Goal: Information Seeking & Learning: Compare options

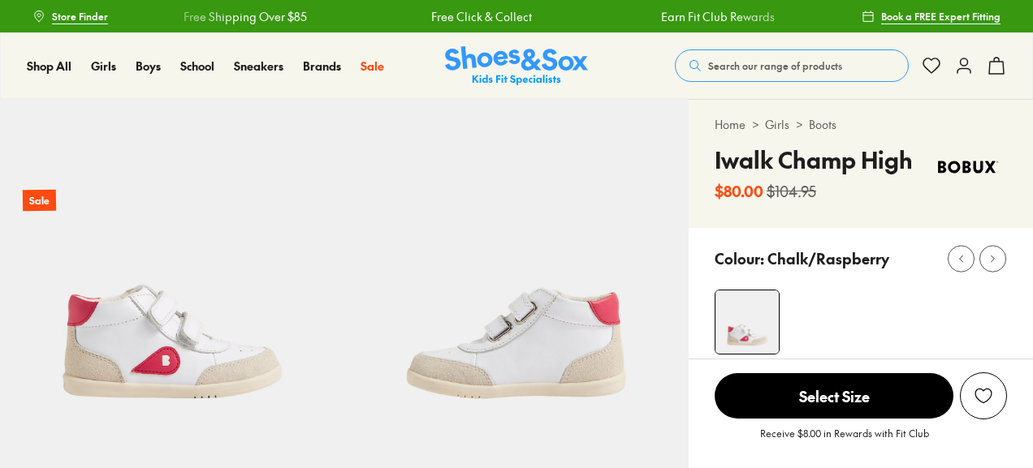
scroll to position [385, 0]
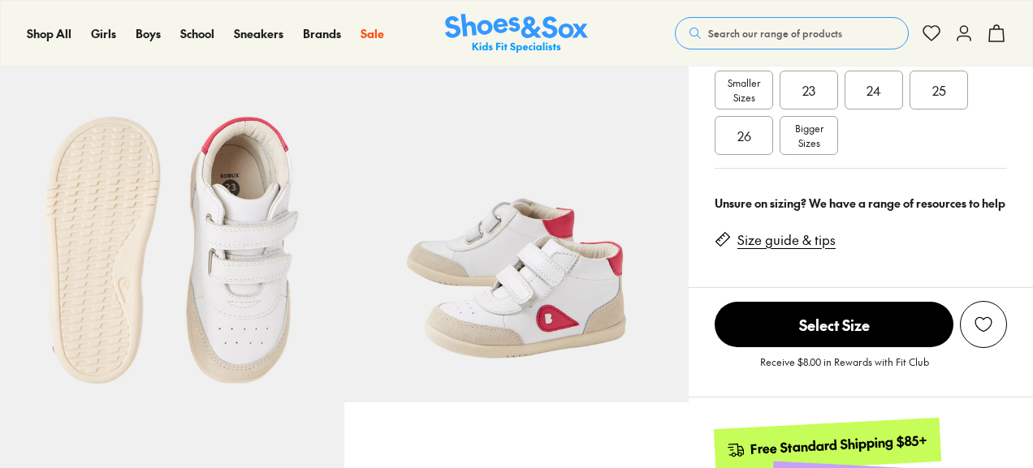
select select "*"
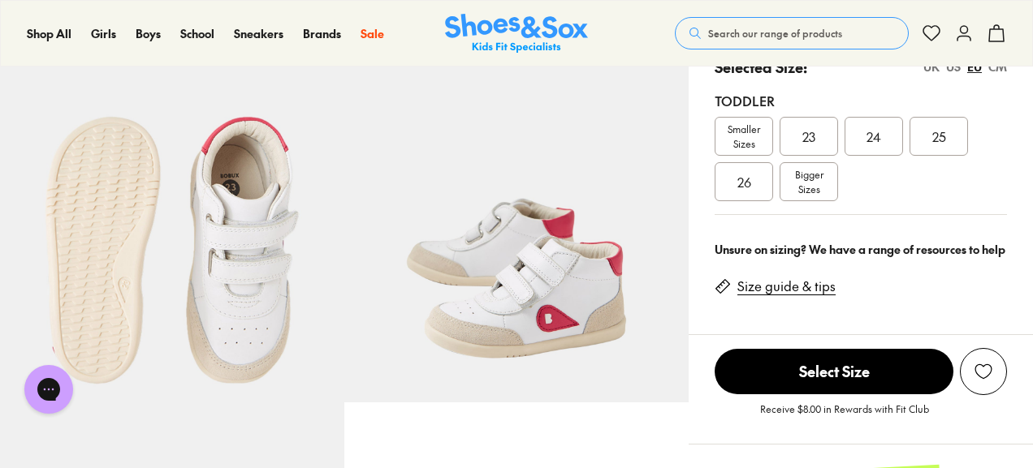
scroll to position [0, 0]
click at [826, 137] on div "23" at bounding box center [808, 136] width 58 height 39
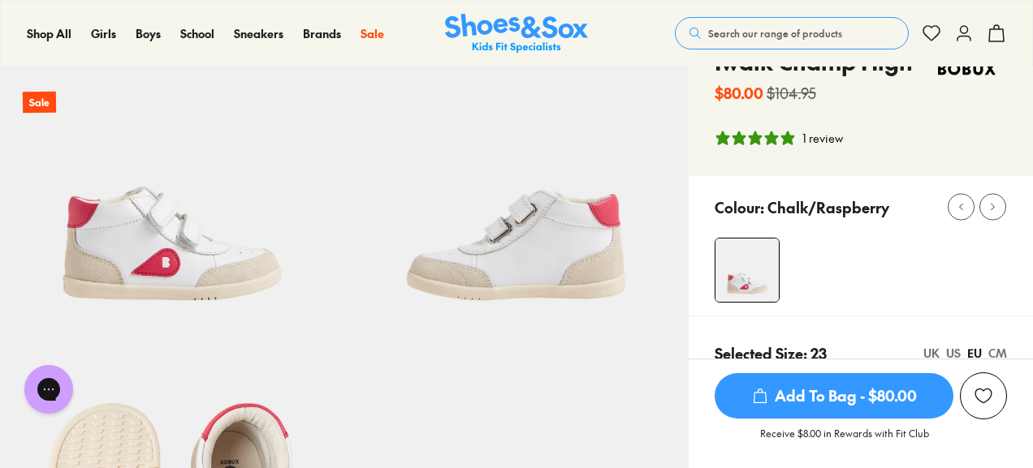
scroll to position [78, 0]
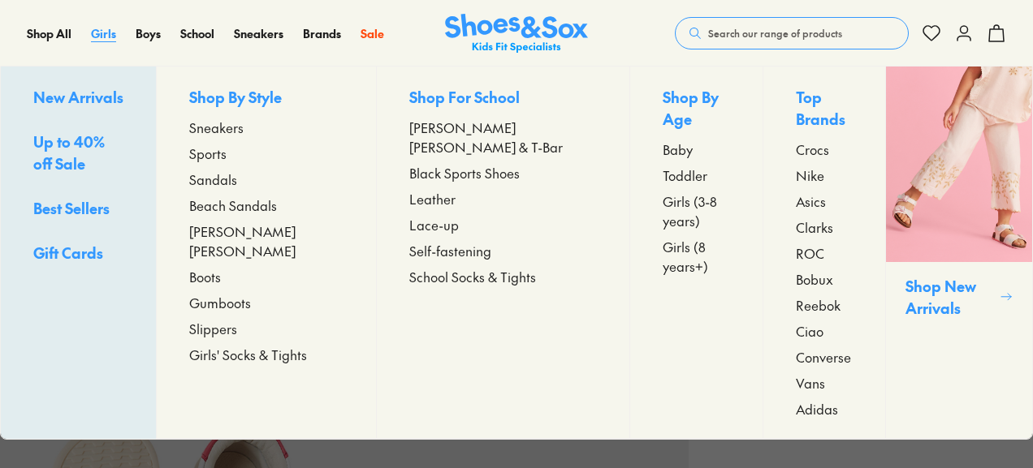
click at [99, 27] on span "Girls" at bounding box center [103, 33] width 25 height 16
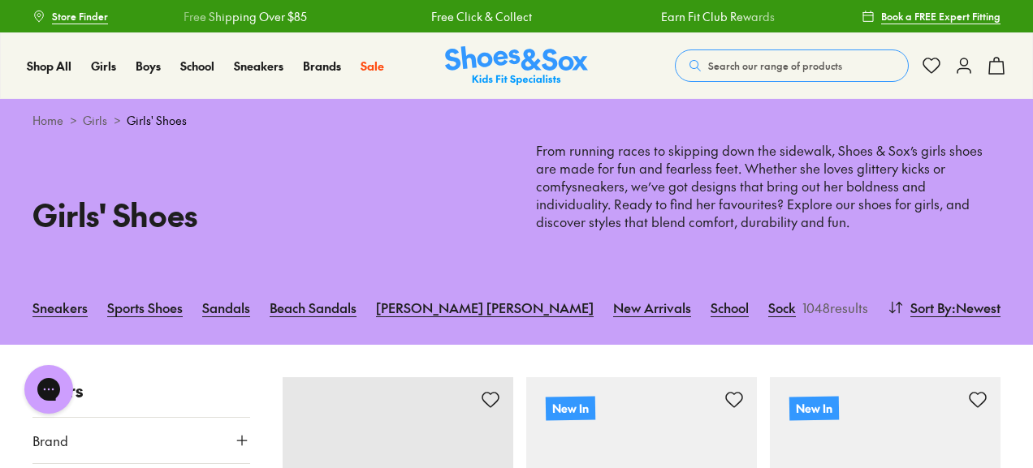
click at [872, 308] on link "Boots" at bounding box center [888, 308] width 32 height 36
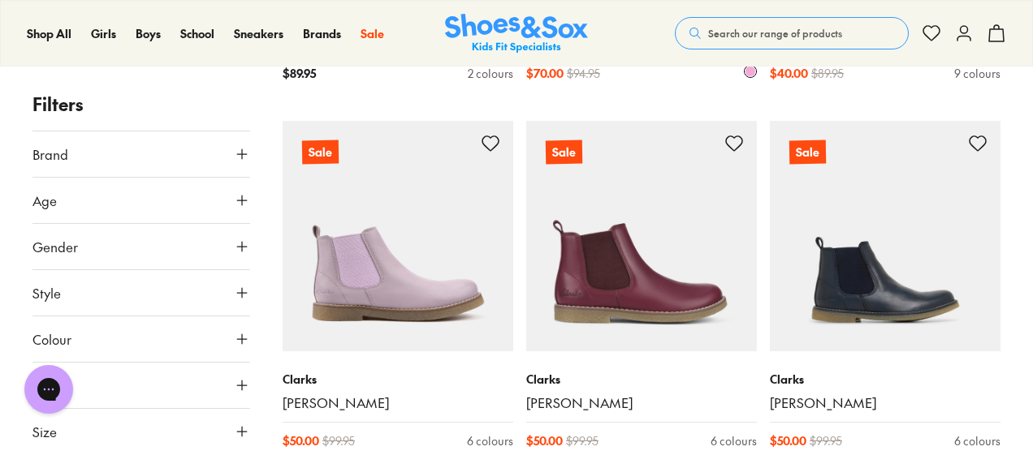
scroll to position [962, 0]
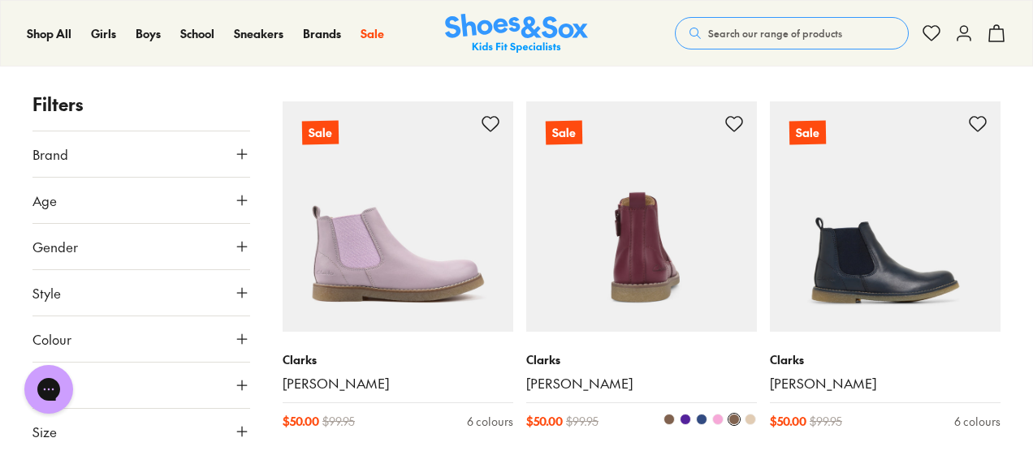
click at [663, 285] on img at bounding box center [641, 216] width 231 height 231
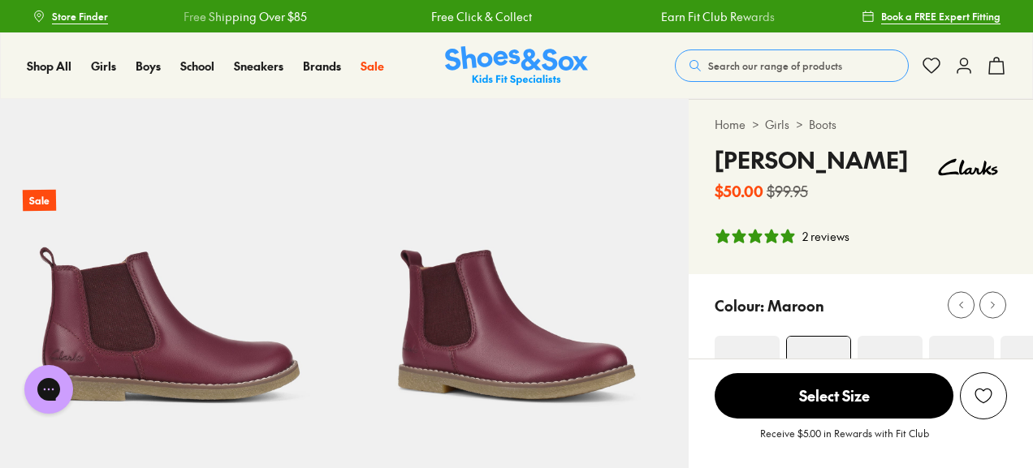
select select "*"
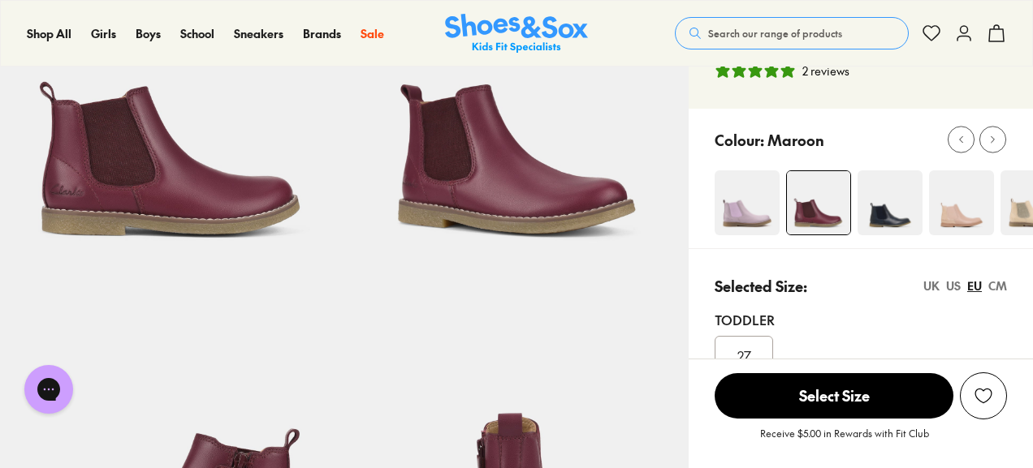
scroll to position [166, 0]
click at [973, 214] on img at bounding box center [961, 202] width 65 height 65
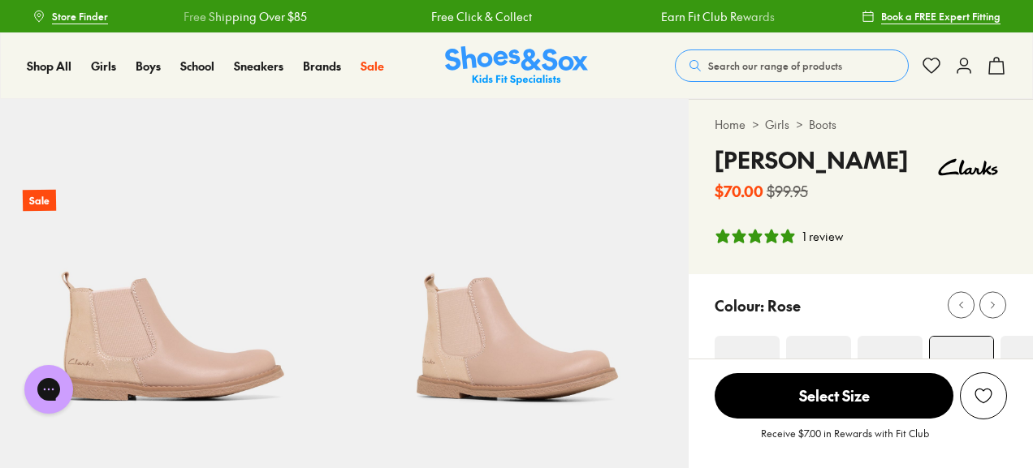
select select "*"
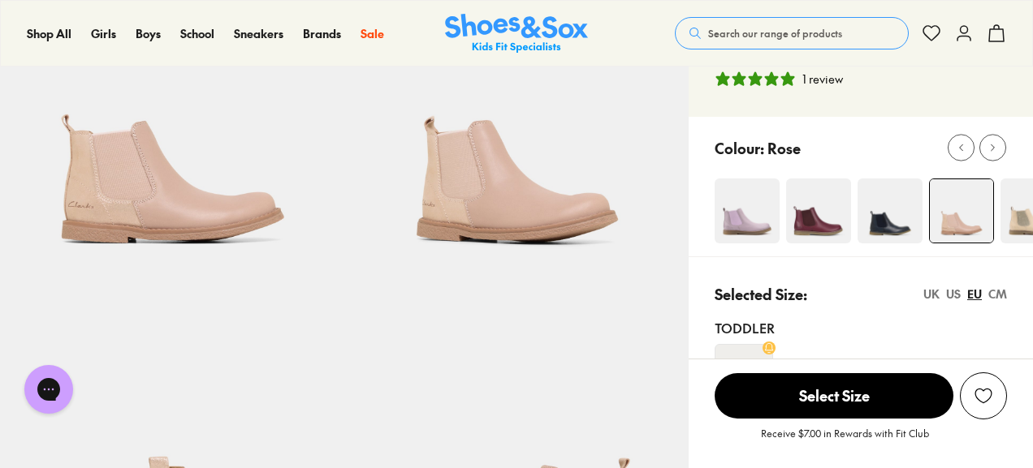
scroll to position [163, 0]
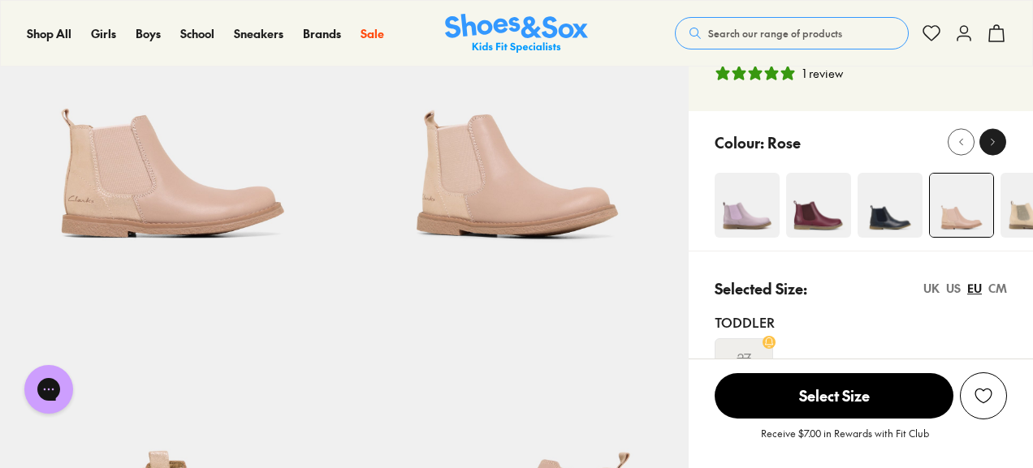
click at [1000, 146] on div at bounding box center [992, 142] width 17 height 17
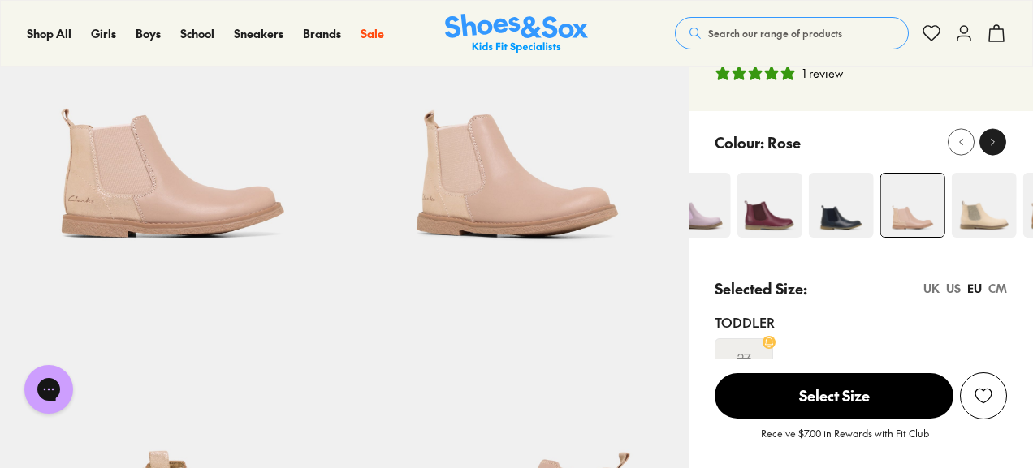
click at [1000, 146] on div at bounding box center [992, 142] width 17 height 17
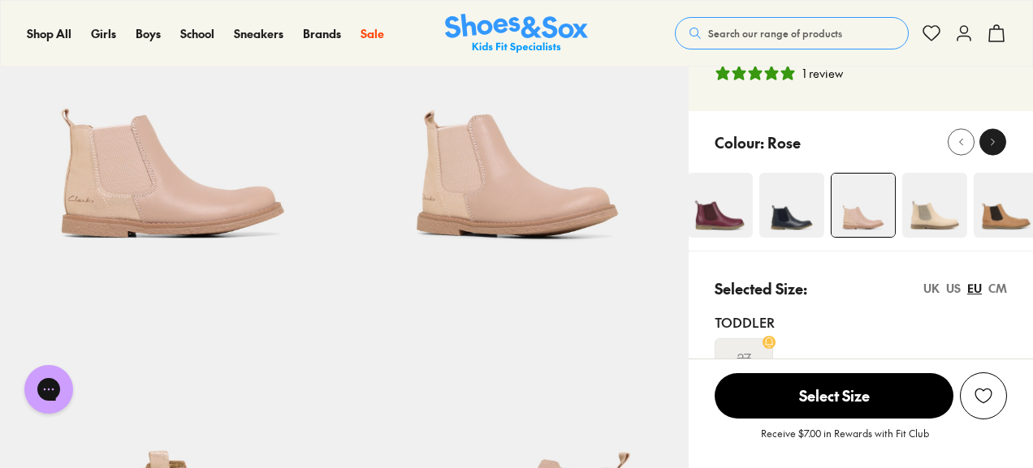
click at [1000, 146] on div at bounding box center [992, 142] width 17 height 17
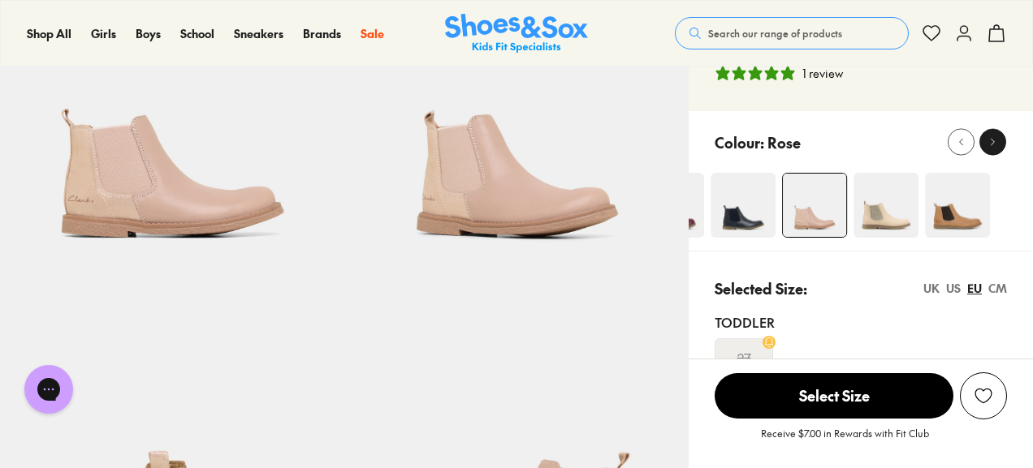
click at [1000, 146] on div at bounding box center [992, 142] width 17 height 17
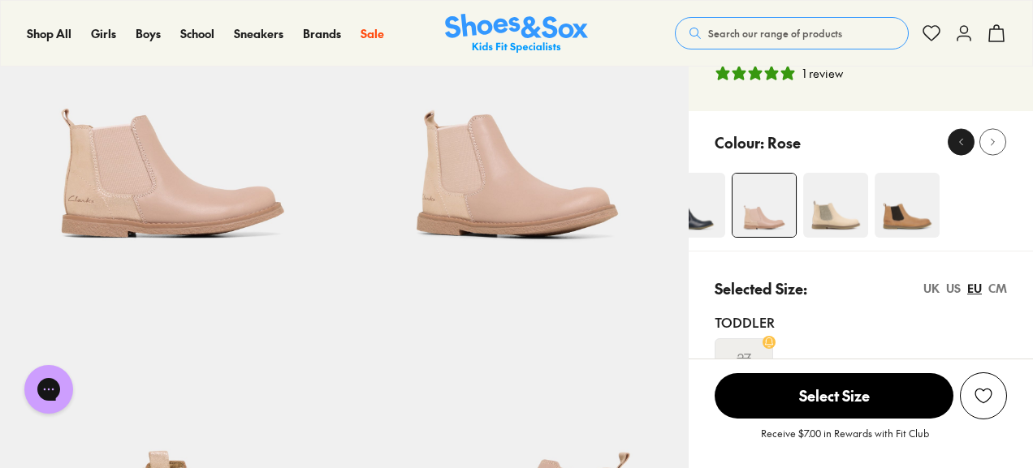
click at [963, 144] on icon at bounding box center [961, 142] width 12 height 12
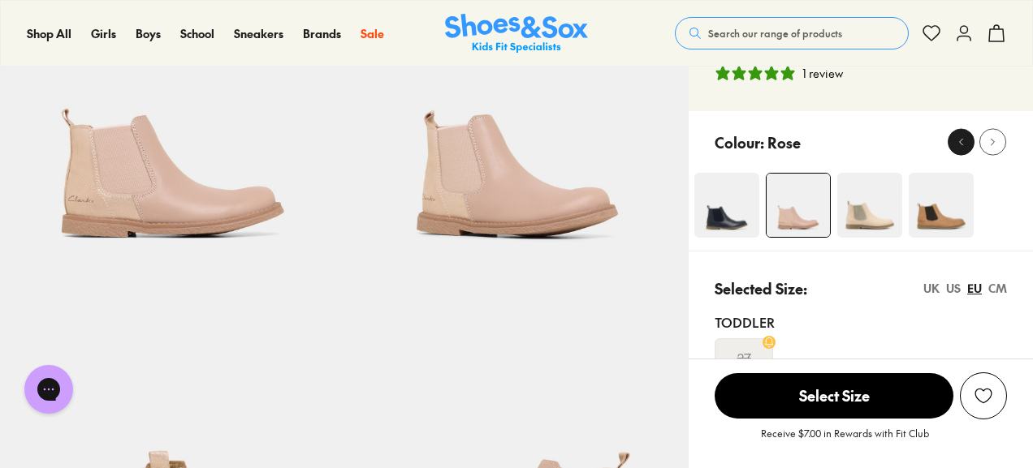
click at [963, 144] on icon at bounding box center [961, 142] width 12 height 12
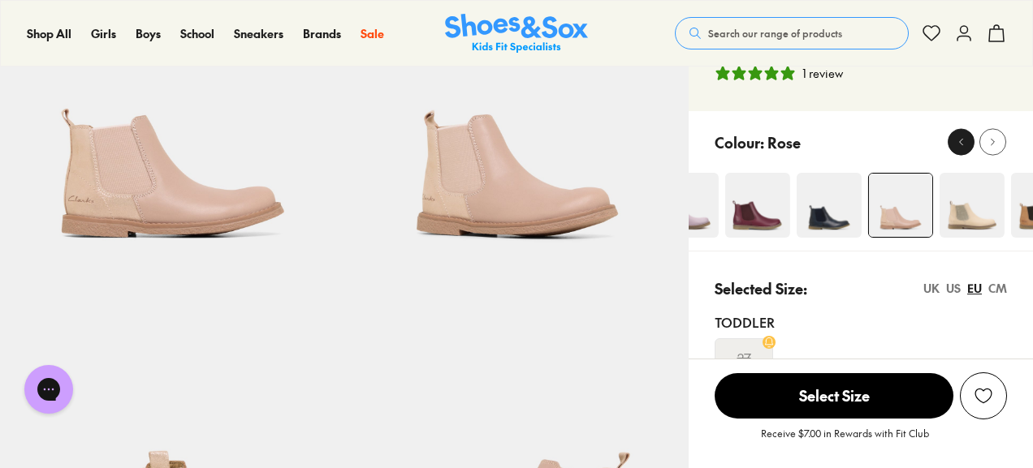
click at [963, 144] on icon at bounding box center [961, 142] width 12 height 12
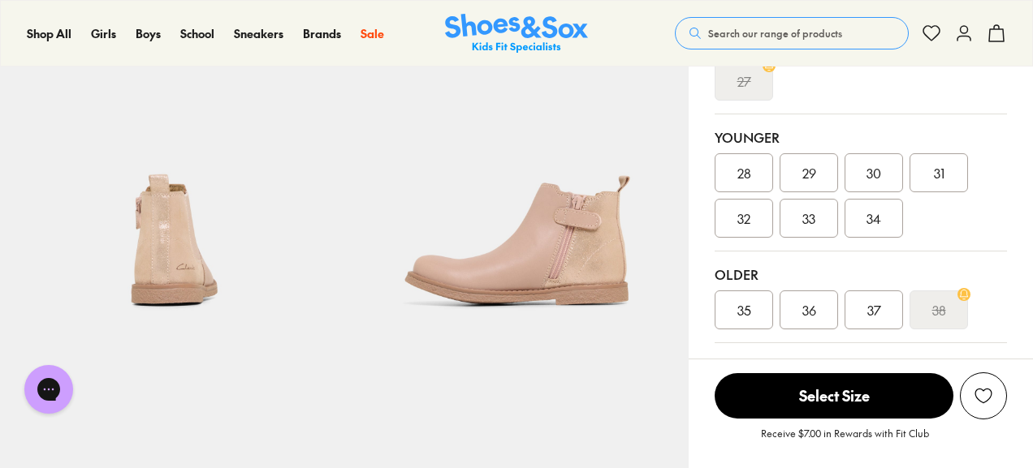
scroll to position [438, 0]
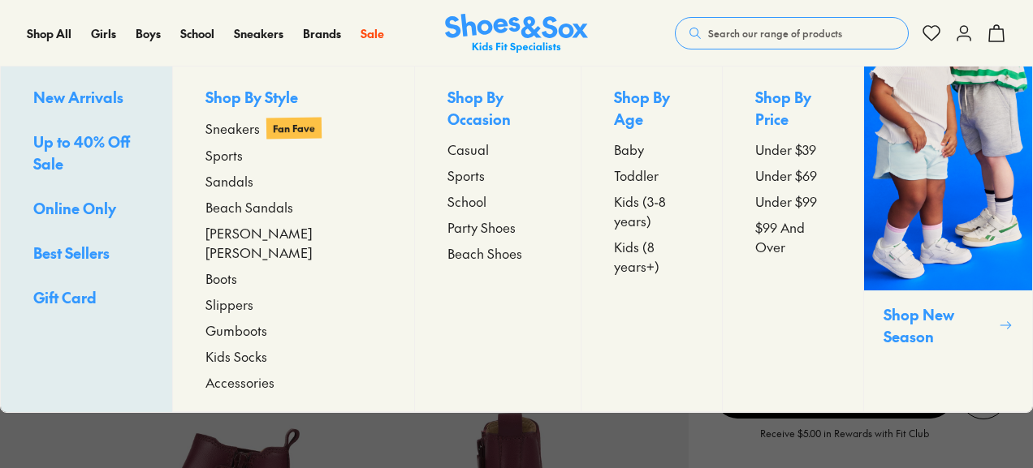
select select "*"
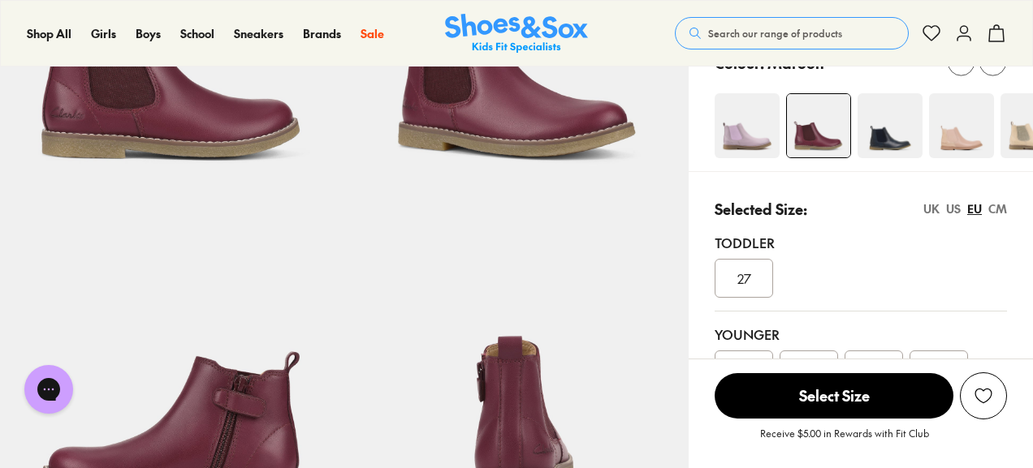
scroll to position [244, 0]
click at [736, 132] on img at bounding box center [746, 125] width 65 height 65
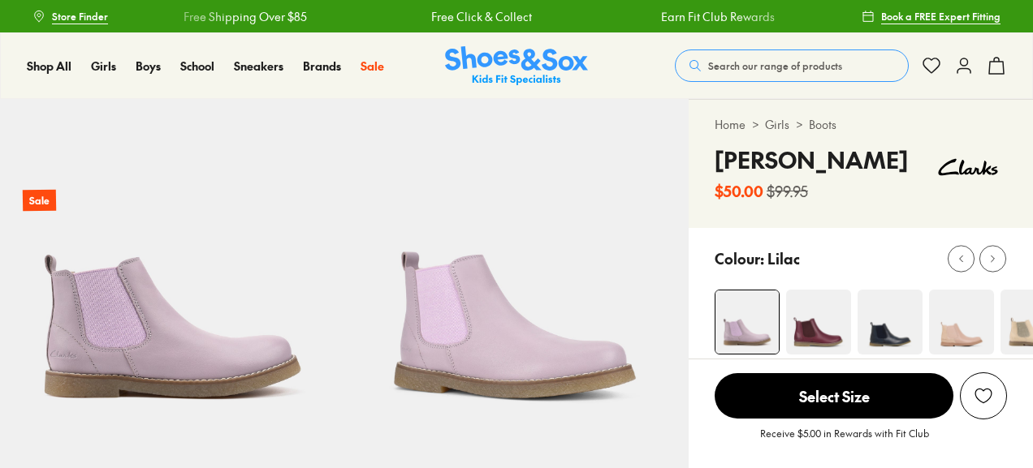
select select "*"
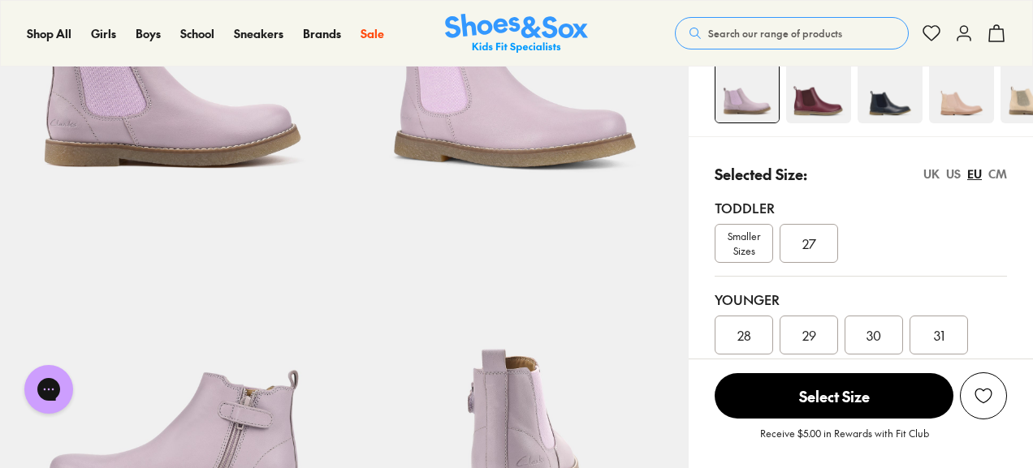
scroll to position [253, 0]
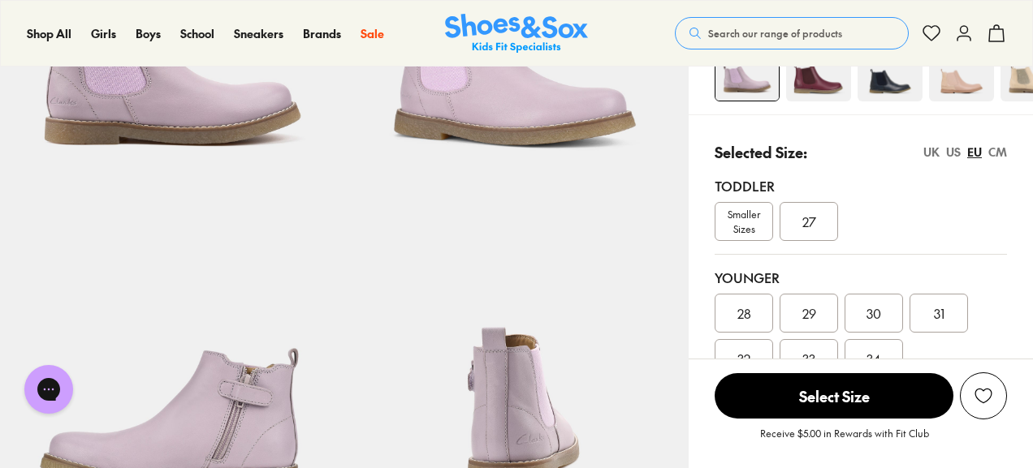
click at [737, 214] on span "Smaller Sizes" at bounding box center [743, 221] width 57 height 29
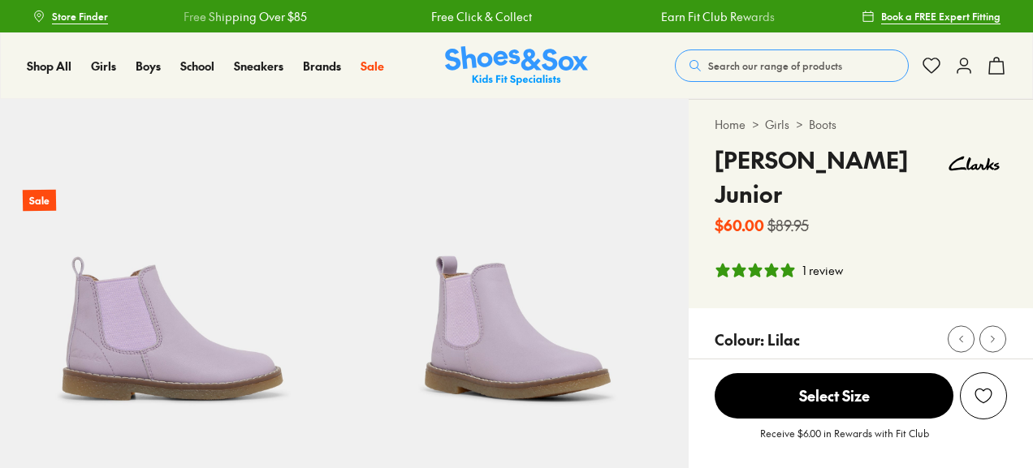
select select "*"
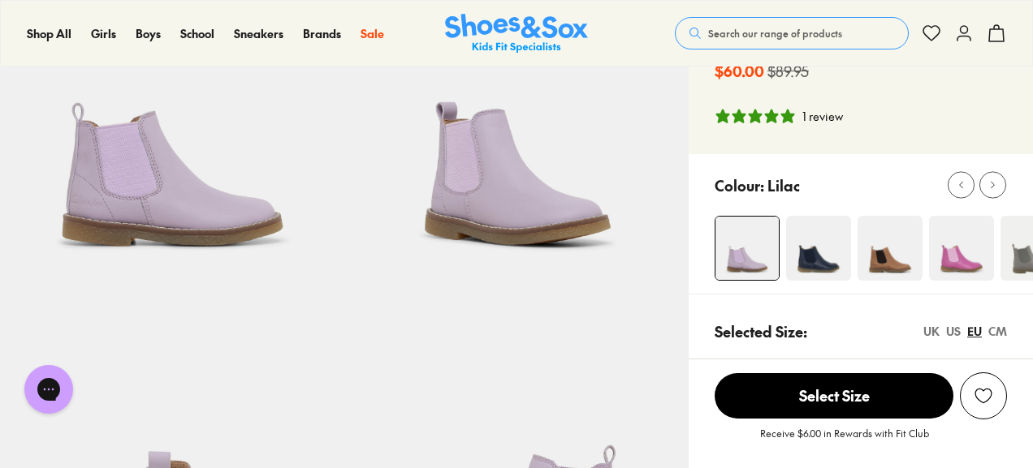
scroll to position [175, 0]
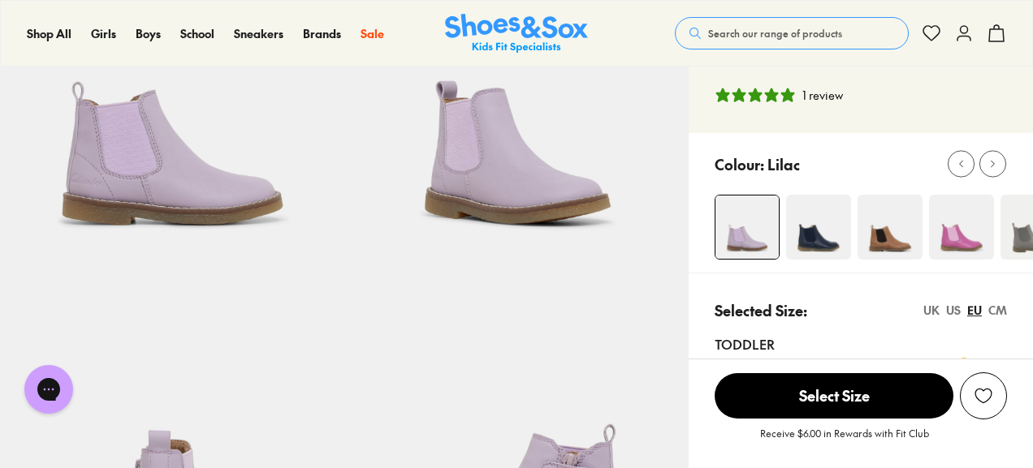
click at [870, 202] on img at bounding box center [889, 227] width 65 height 65
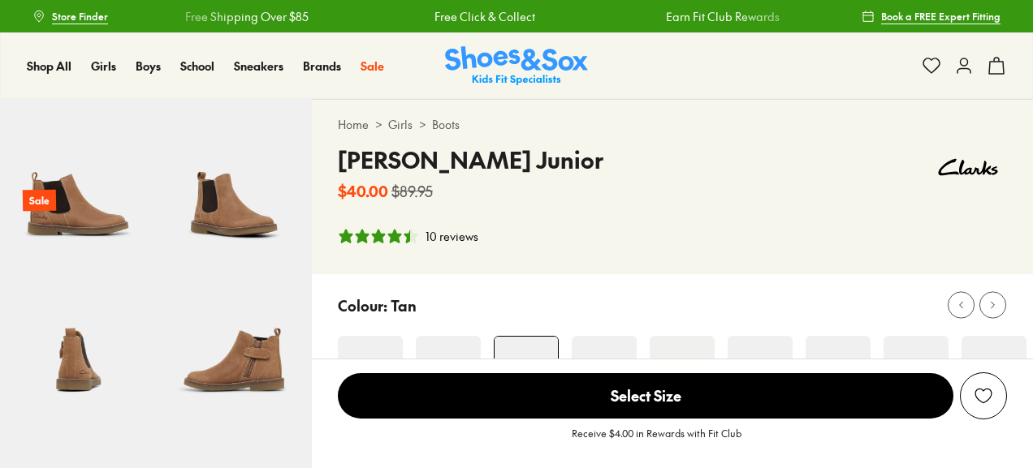
select select "*"
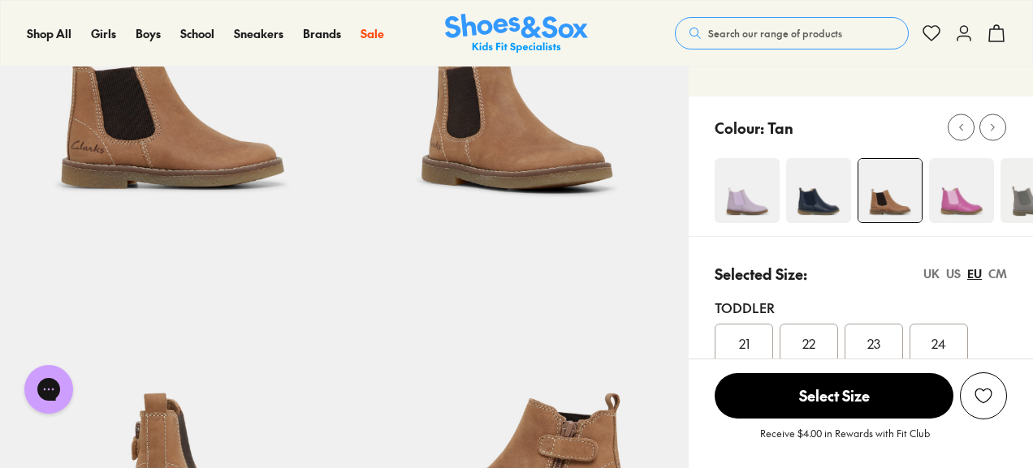
scroll to position [211, 0]
click at [987, 115] on button at bounding box center [992, 128] width 27 height 27
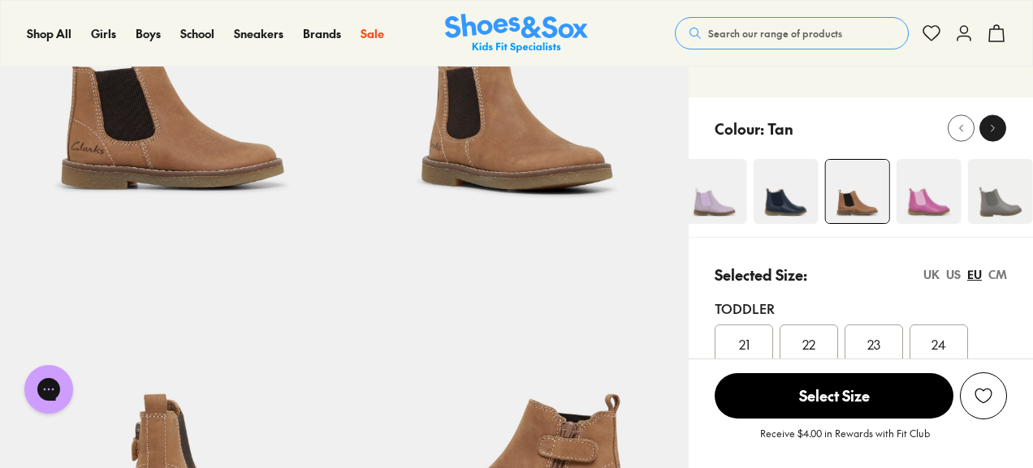
drag, startPoint x: 987, startPoint y: 106, endPoint x: 999, endPoint y: 93, distance: 17.8
click at [999, 120] on div at bounding box center [992, 128] width 17 height 17
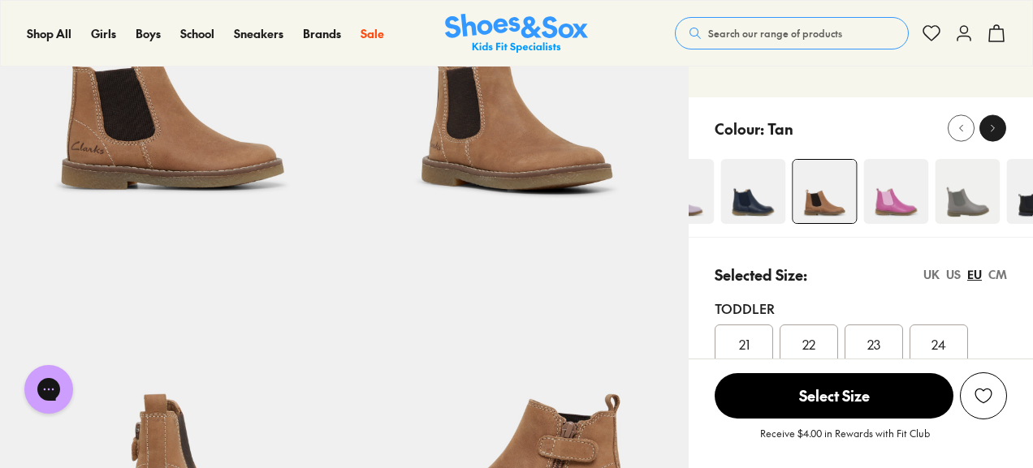
click at [999, 120] on div at bounding box center [992, 128] width 17 height 17
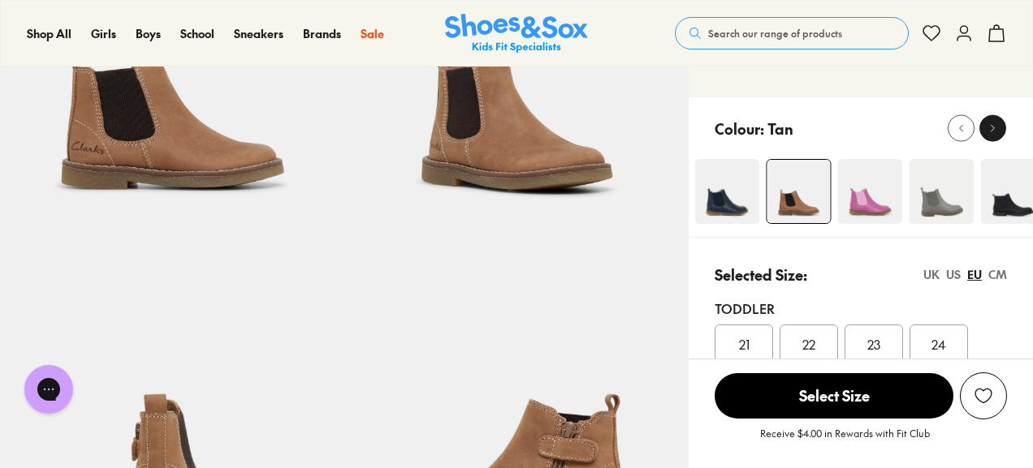
click at [999, 120] on div at bounding box center [992, 128] width 17 height 17
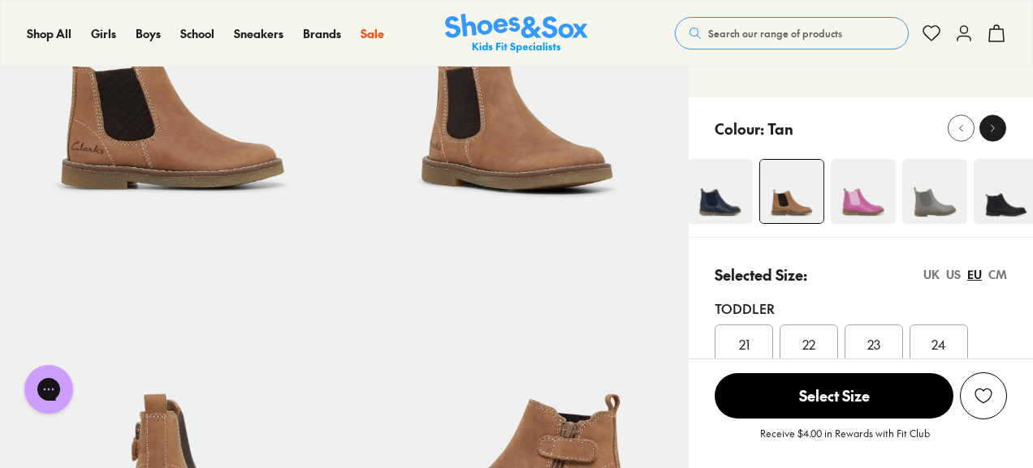
click at [999, 120] on div at bounding box center [992, 128] width 17 height 17
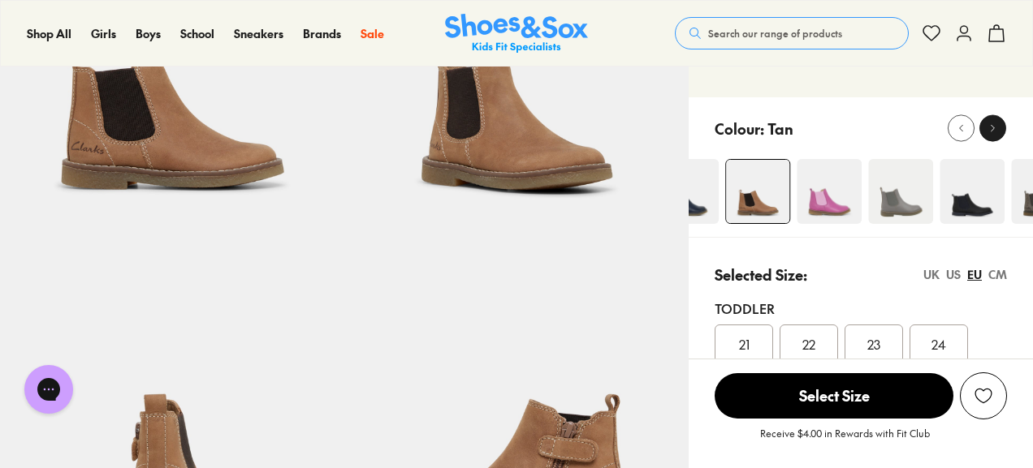
click at [999, 120] on div at bounding box center [992, 128] width 17 height 17
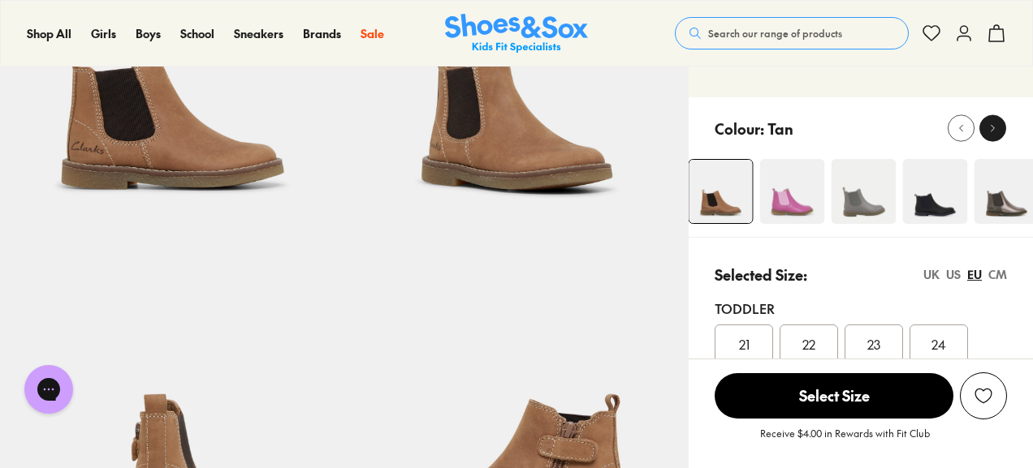
click at [999, 120] on div at bounding box center [992, 128] width 17 height 17
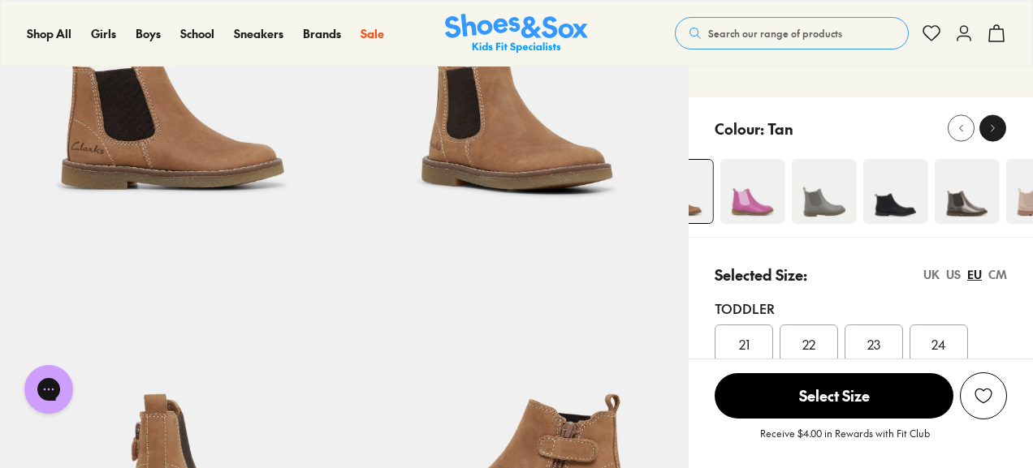
click at [999, 120] on div at bounding box center [992, 128] width 17 height 17
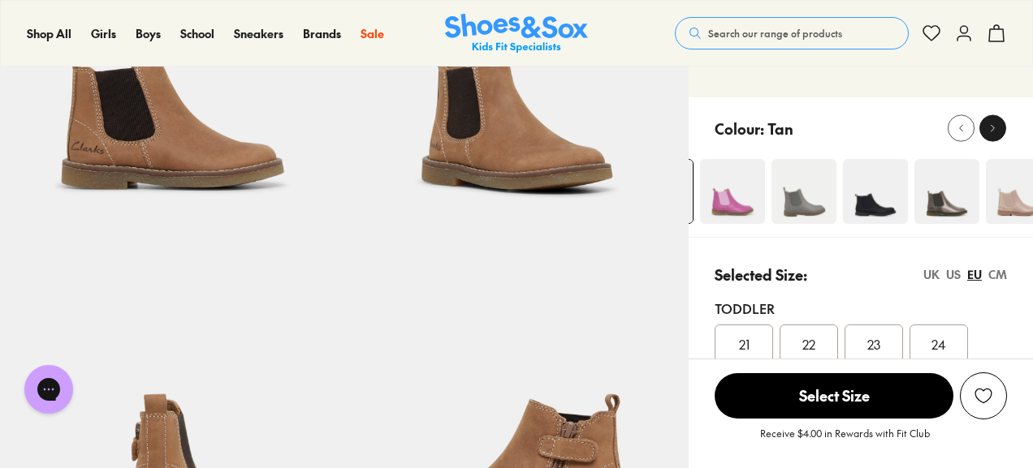
click at [999, 120] on div at bounding box center [992, 128] width 17 height 17
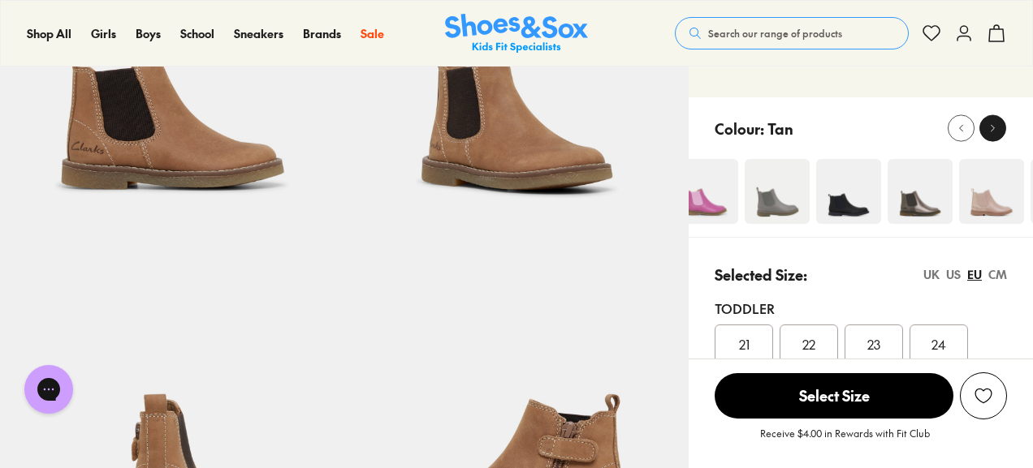
click at [999, 120] on div at bounding box center [992, 128] width 17 height 17
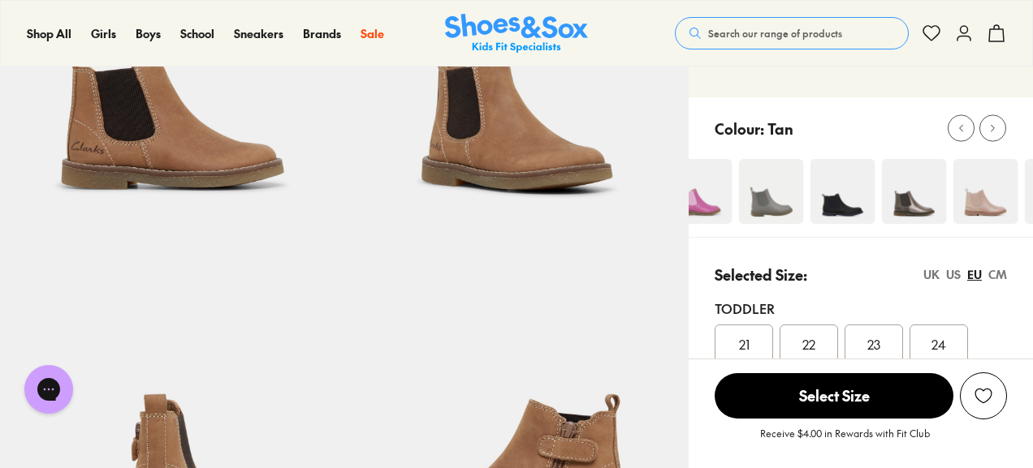
drag, startPoint x: 999, startPoint y: 93, endPoint x: 1007, endPoint y: 218, distance: 126.1
click at [1007, 218] on div "Home > Girls > Boots Chelsea II Junior $40.00 $89.95 10 reviews Tan" at bounding box center [860, 216] width 344 height 654
click at [990, 179] on img at bounding box center [985, 191] width 65 height 65
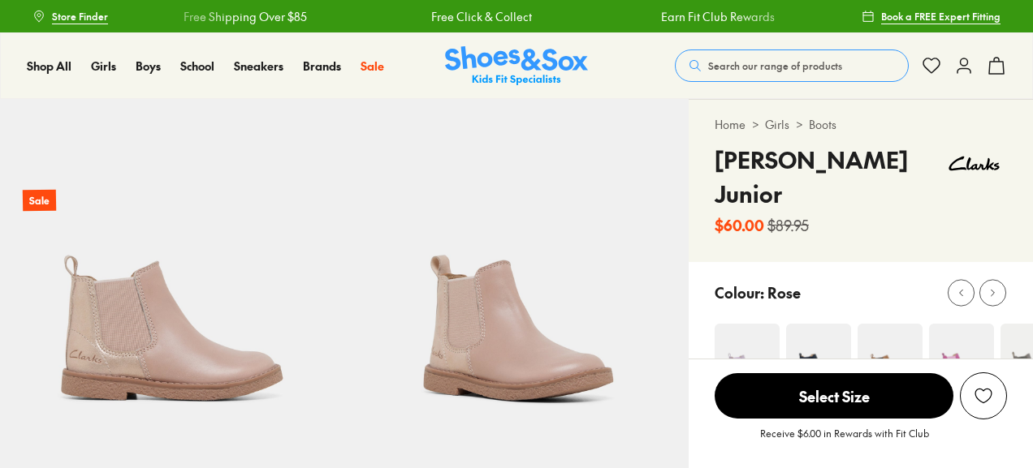
select select "*"
click at [991, 287] on icon at bounding box center [992, 293] width 12 height 12
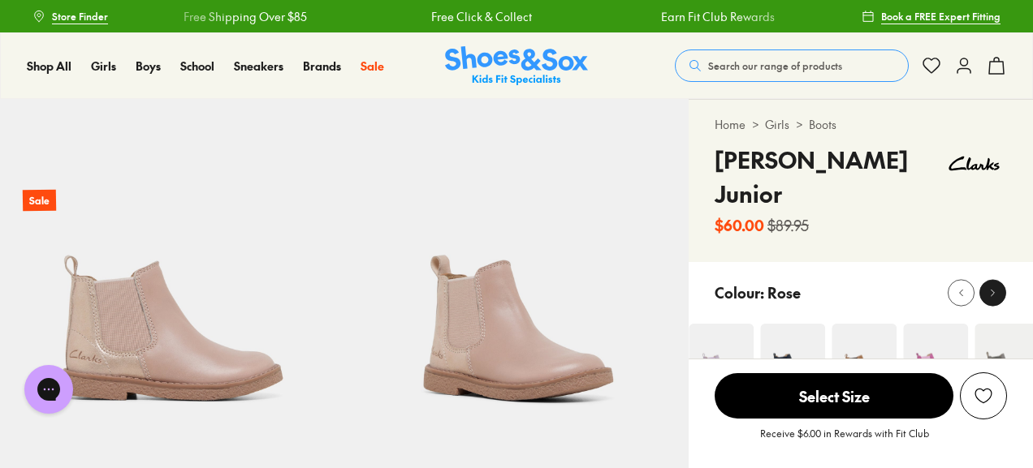
click at [991, 287] on icon at bounding box center [992, 293] width 12 height 12
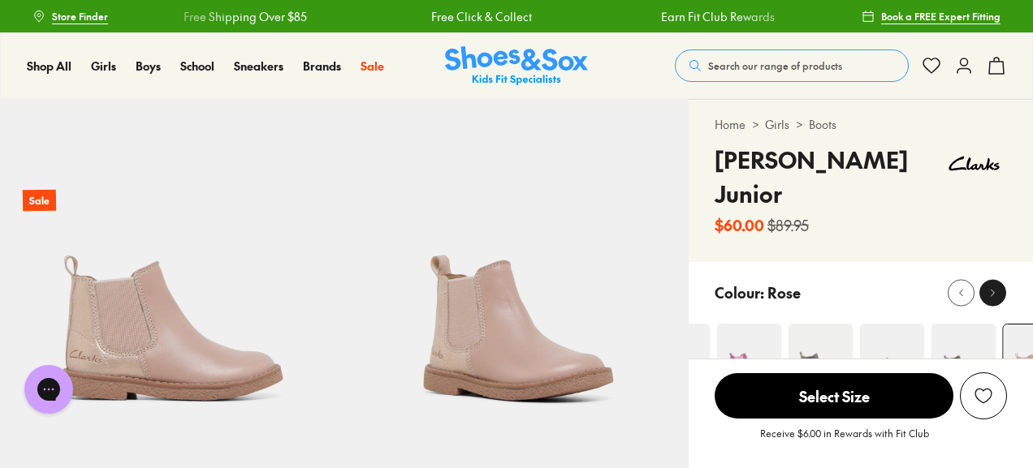
click at [991, 287] on icon at bounding box center [992, 293] width 12 height 12
click at [924, 327] on img at bounding box center [914, 356] width 65 height 65
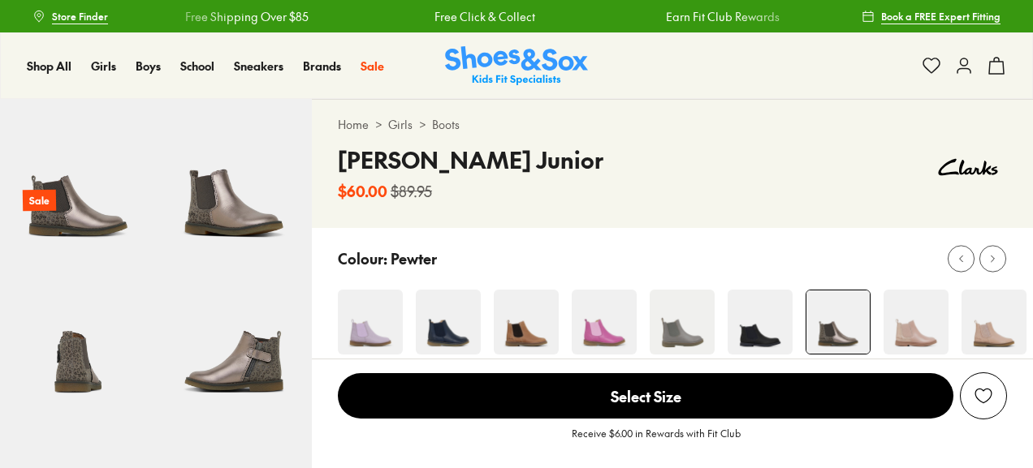
select select "*"
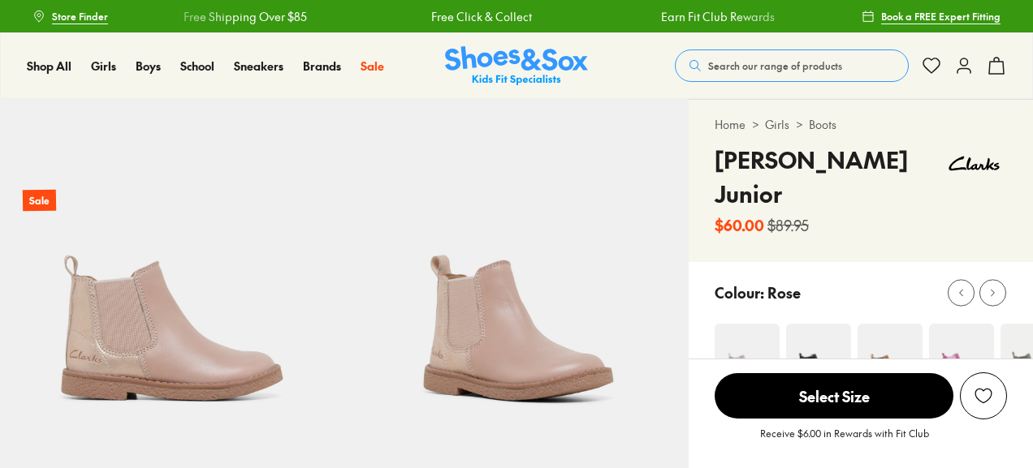
select select "*"
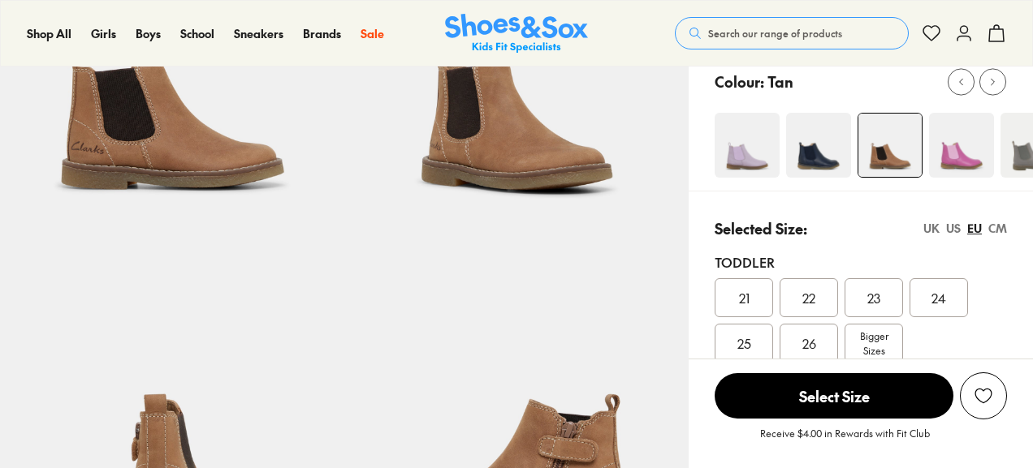
select select "*"
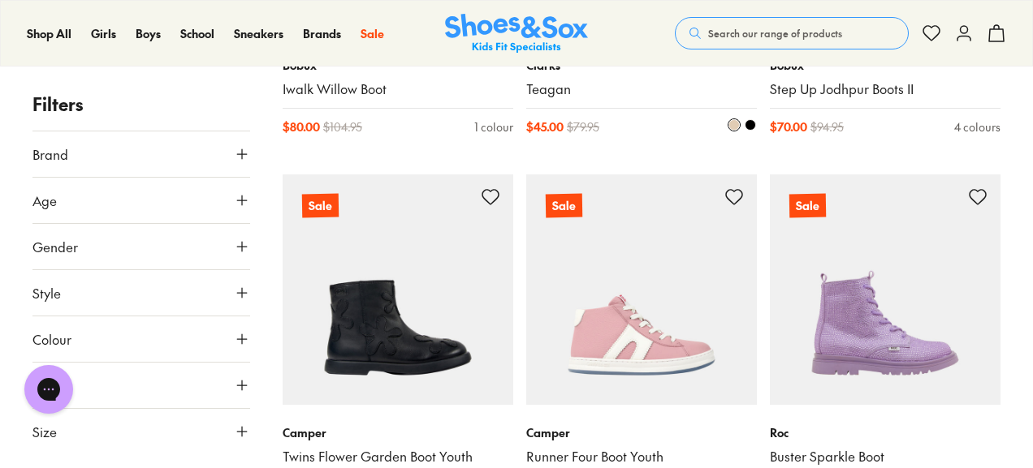
scroll to position [3096, 0]
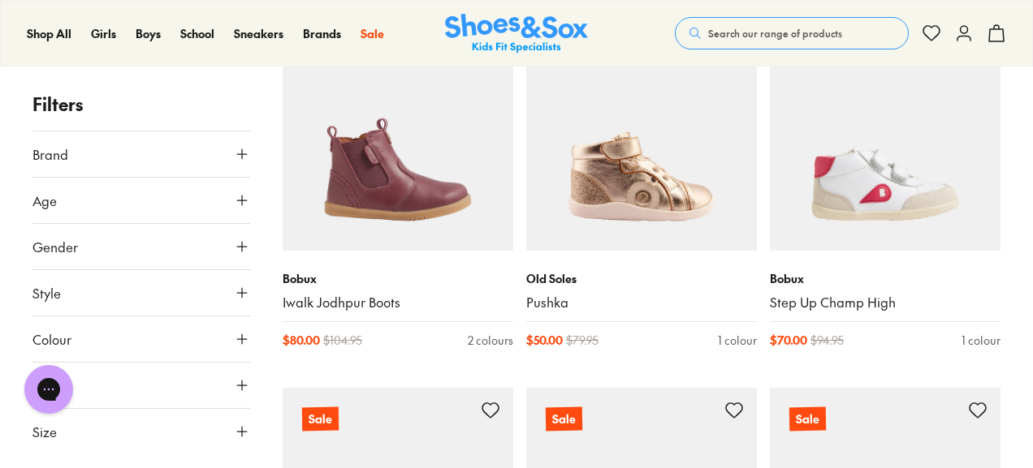
scroll to position [4710, 0]
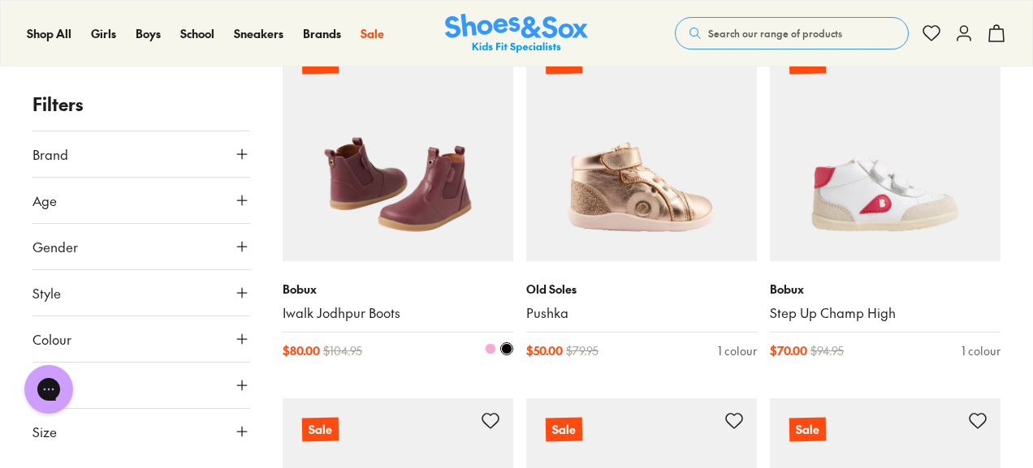
click at [412, 187] on img at bounding box center [398, 146] width 231 height 231
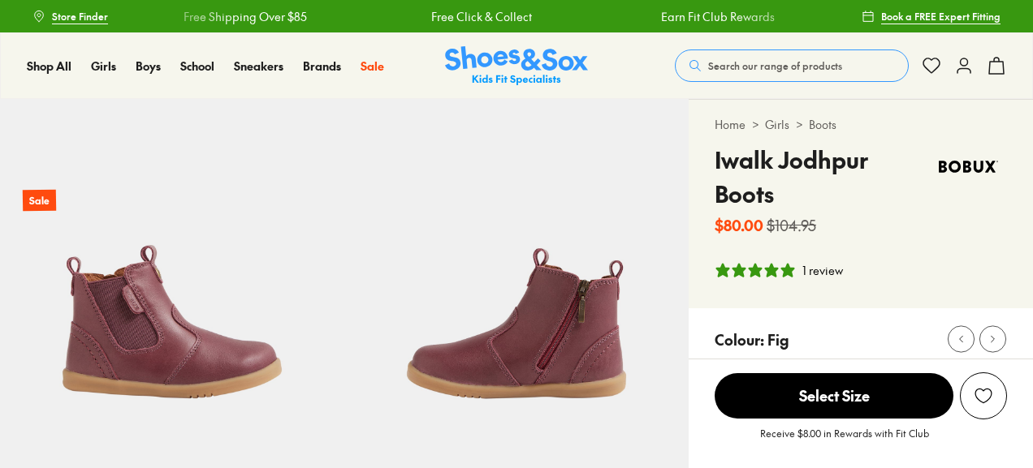
select select "*"
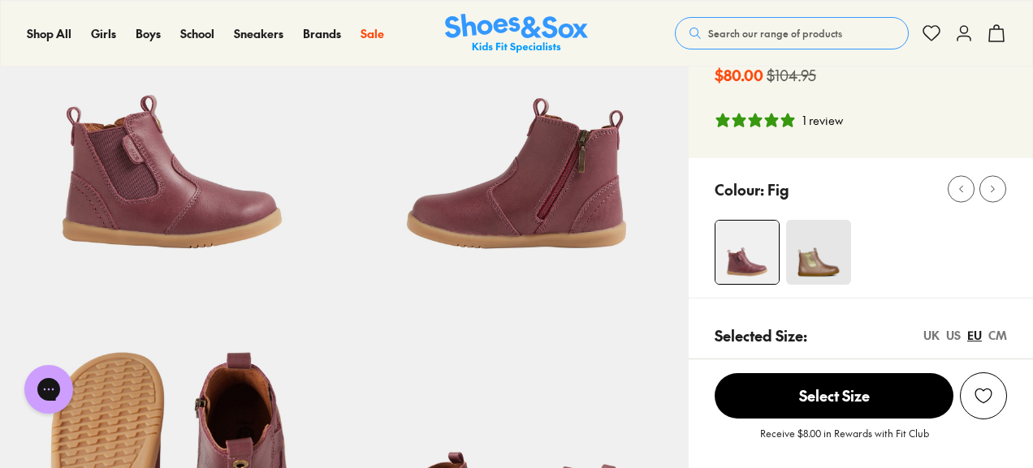
click at [811, 252] on img at bounding box center [818, 252] width 65 height 65
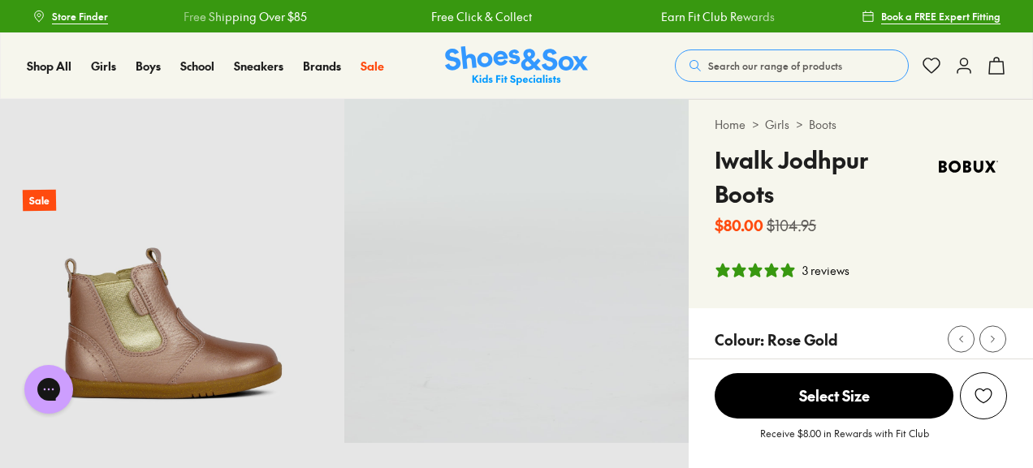
select select "*"
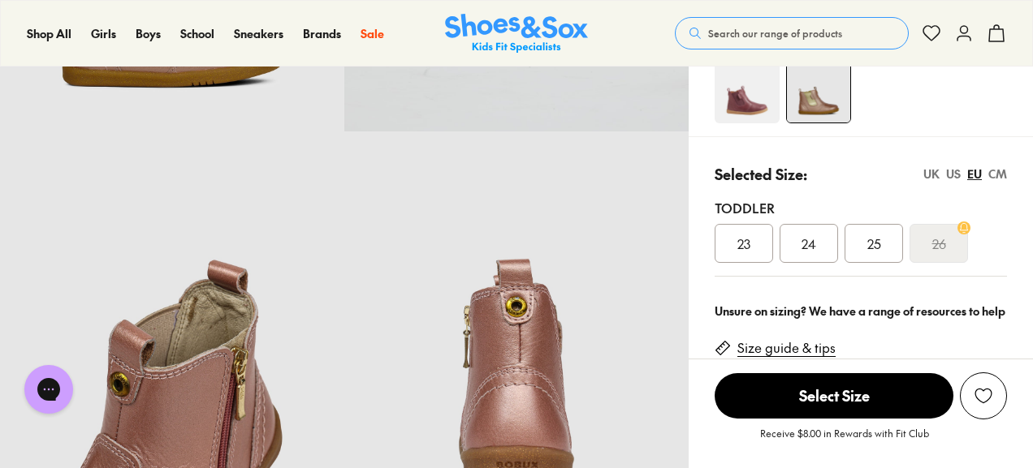
scroll to position [313, 0]
click at [762, 242] on div "23" at bounding box center [743, 242] width 58 height 39
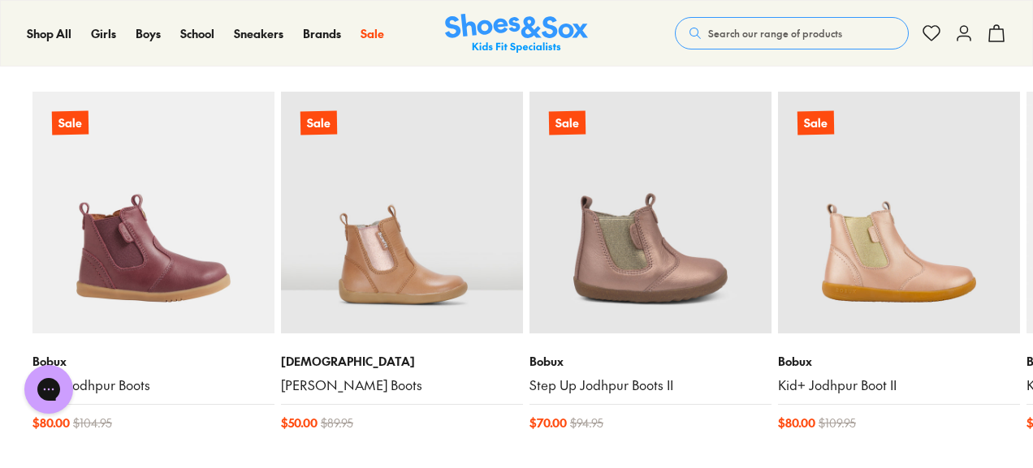
scroll to position [1616, 0]
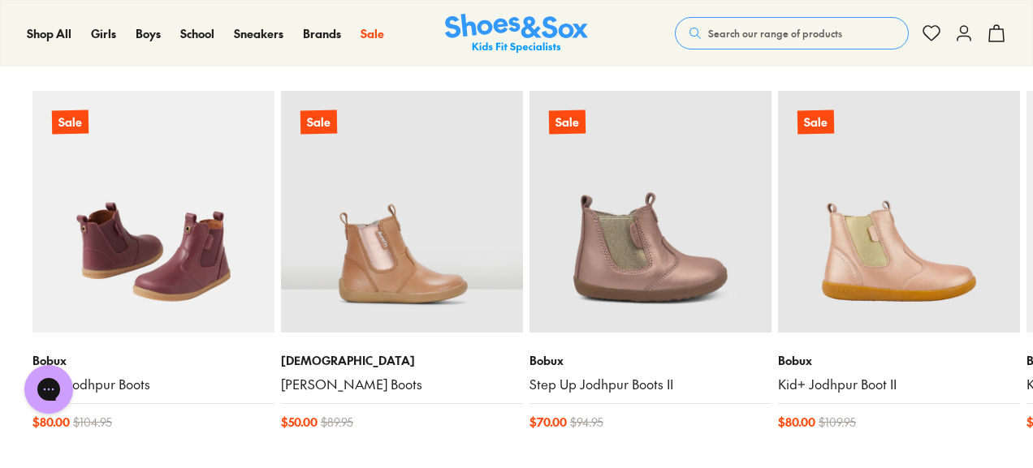
click at [165, 249] on img at bounding box center [153, 212] width 242 height 242
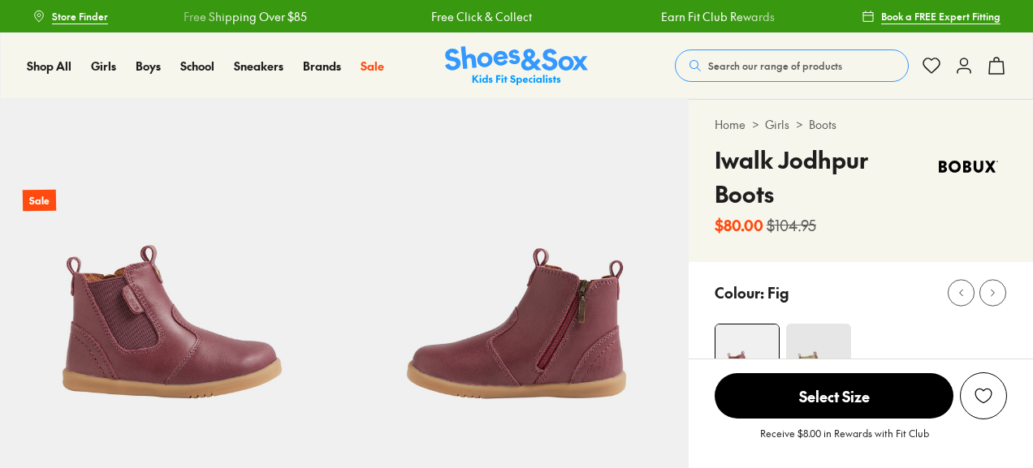
select select "*"
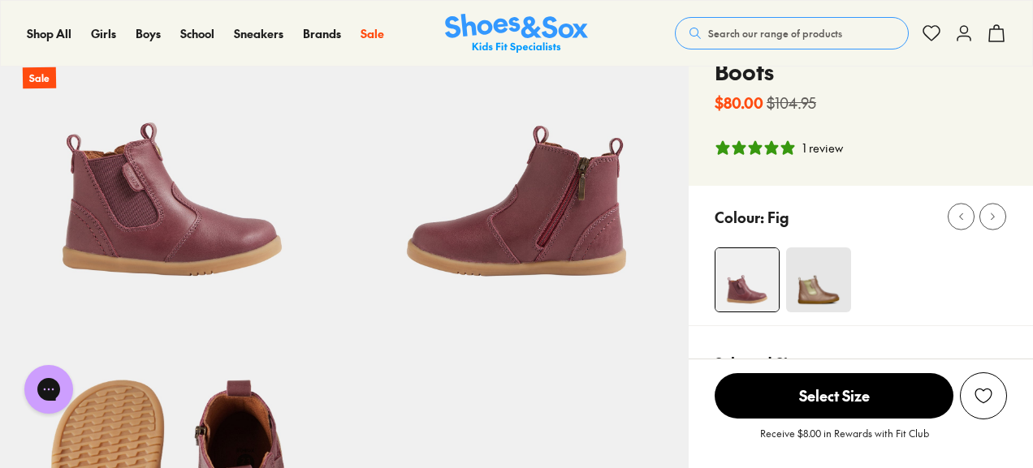
scroll to position [123, 0]
click at [827, 294] on img at bounding box center [818, 279] width 65 height 65
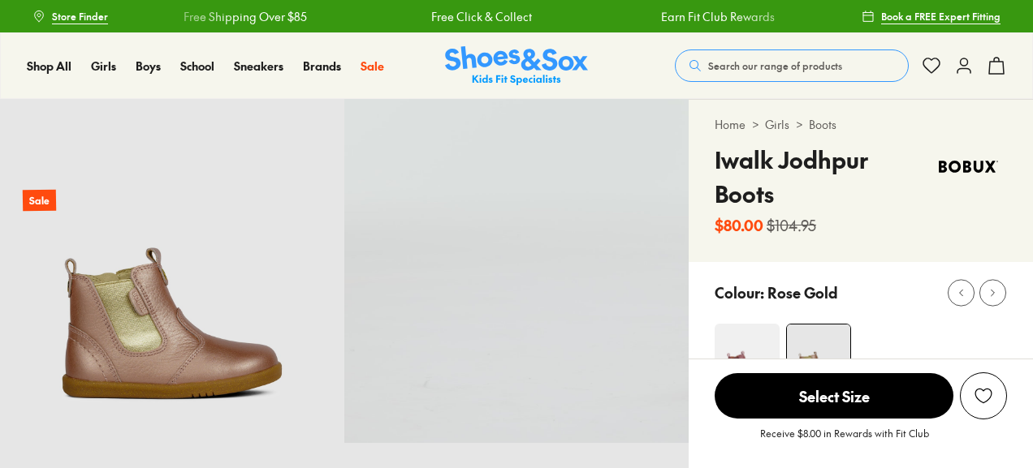
select select "*"
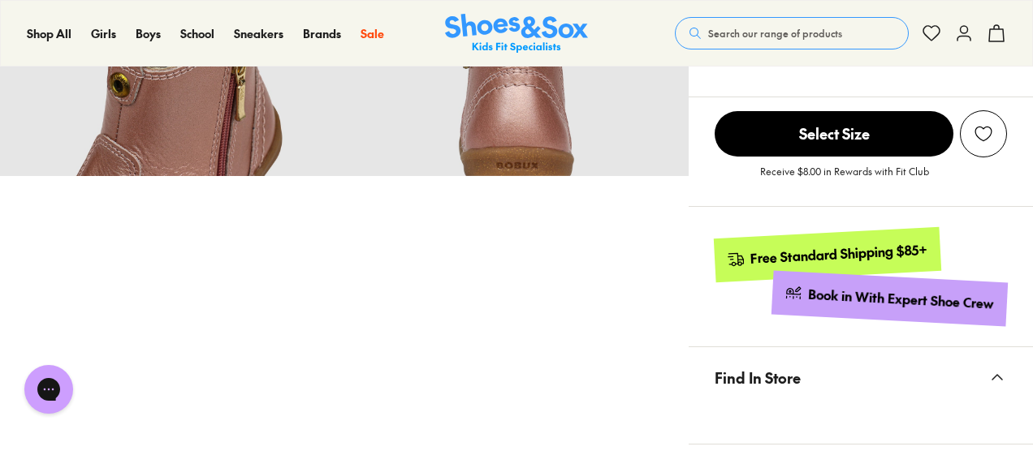
scroll to position [611, 0]
